Goal: Information Seeking & Learning: Find specific fact

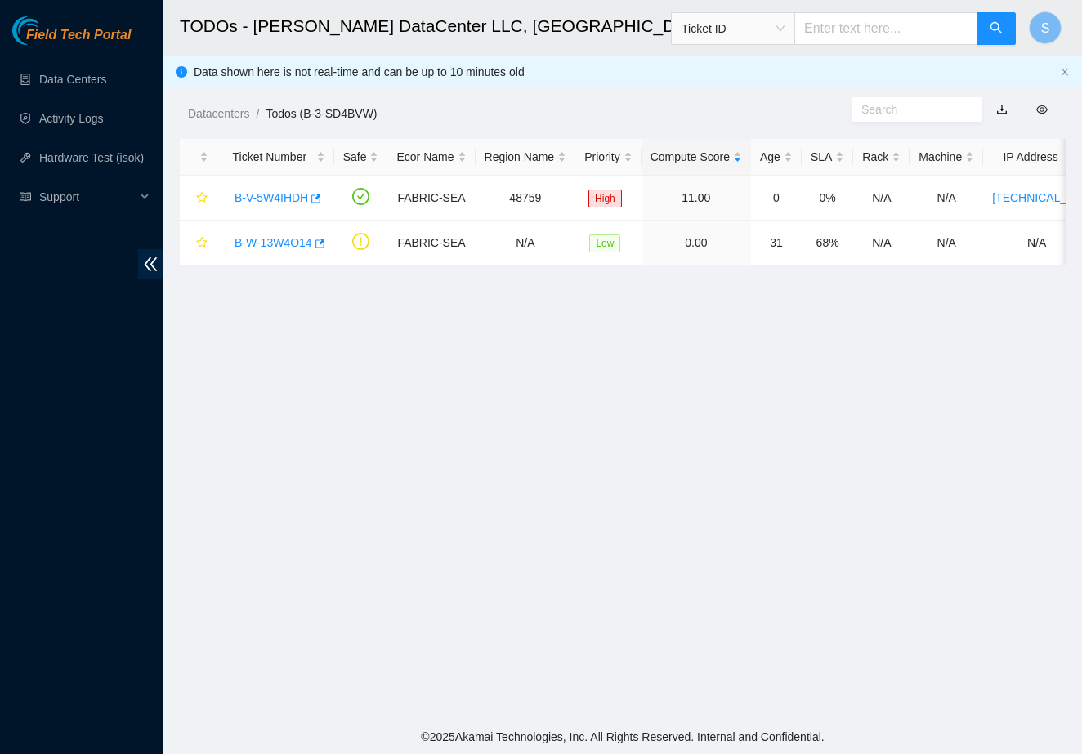
scroll to position [158, 0]
click at [293, 196] on link "B-V-5W4IHDH" at bounding box center [271, 197] width 74 height 13
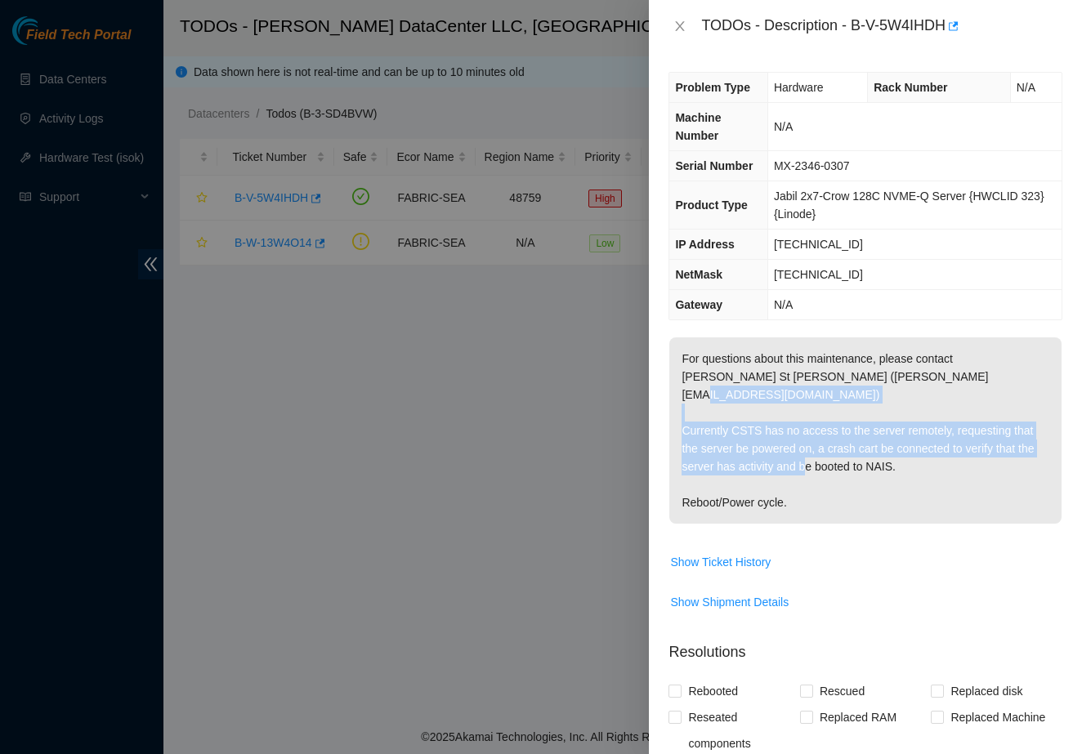
drag, startPoint x: 739, startPoint y: 410, endPoint x: 914, endPoint y: 479, distance: 187.8
click at [914, 479] on p "For questions about this maintenance, please contact Daryl St Jean (dstjean@aka…" at bounding box center [865, 430] width 392 height 186
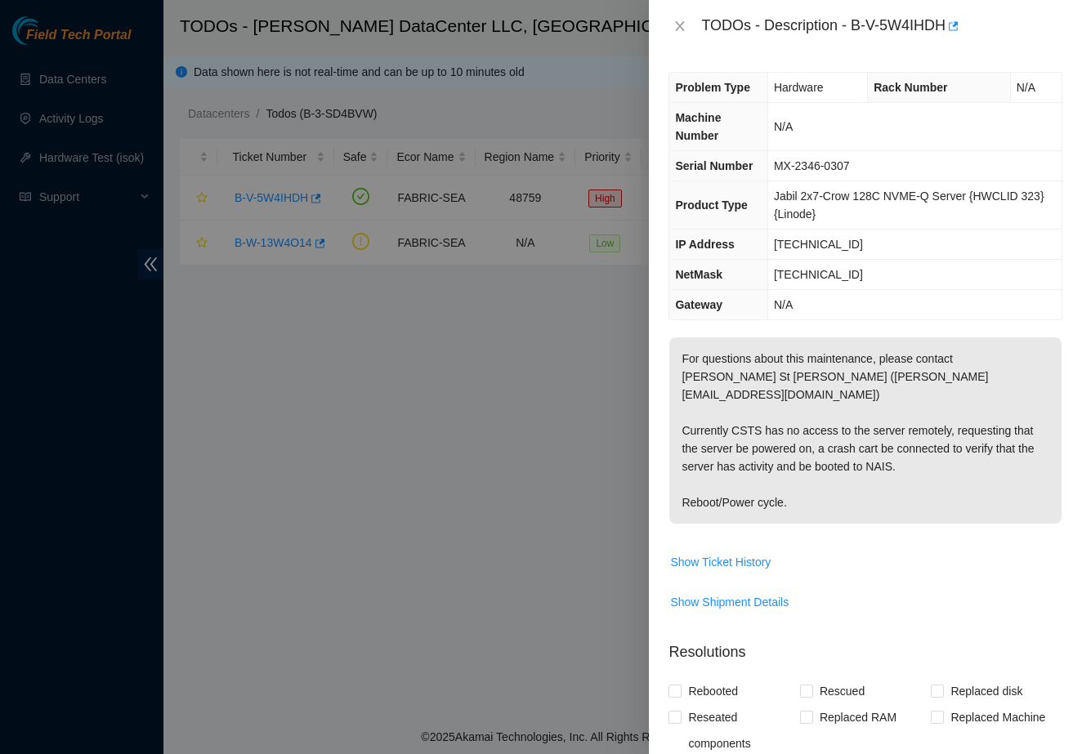
click at [914, 479] on p "For questions about this maintenance, please contact Daryl St Jean (dstjean@aka…" at bounding box center [865, 430] width 392 height 186
click at [961, 38] on body "Field Tech Portal Data Centers Activity Logs Hardware Test (isok) Support TODOs…" at bounding box center [541, 377] width 1082 height 754
click at [859, 30] on div "TODOs - Description - B-V-5W4IHDH" at bounding box center [881, 26] width 361 height 26
drag, startPoint x: 855, startPoint y: 27, endPoint x: 946, endPoint y: 39, distance: 91.5
click at [946, 39] on div "TODOs - Description - B-V-5W4IHDH" at bounding box center [865, 26] width 433 height 52
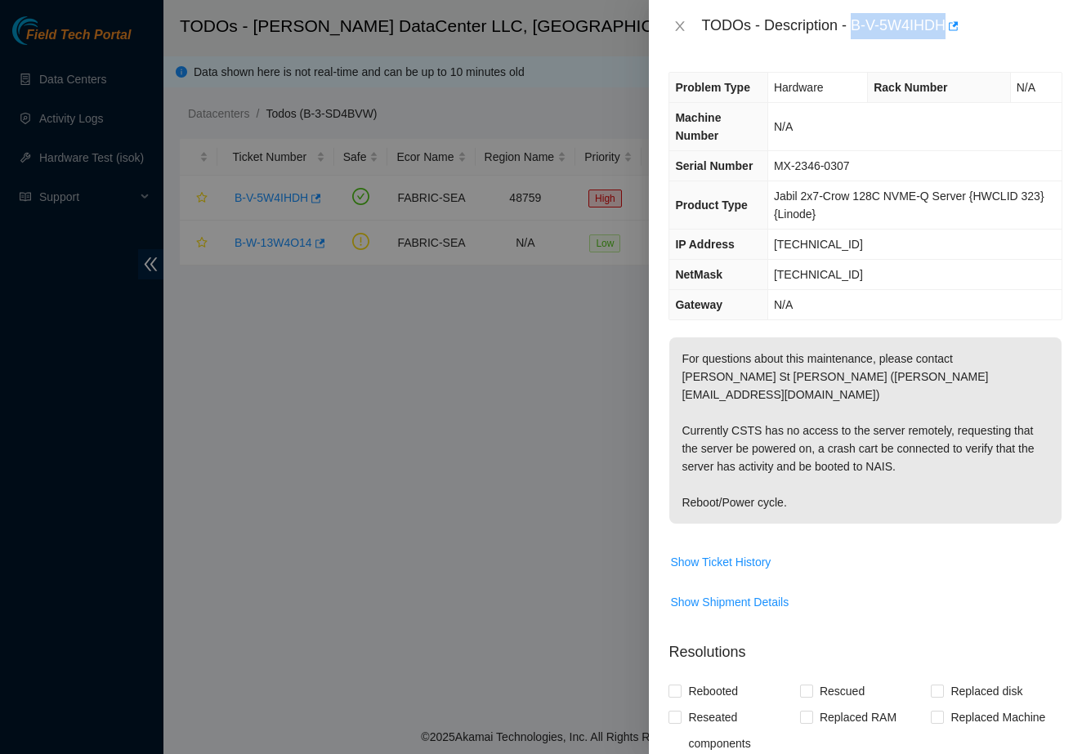
copy div "B-V-5W4IHDH"
click at [462, 4] on div at bounding box center [541, 377] width 1082 height 754
